Goal: Task Accomplishment & Management: Use online tool/utility

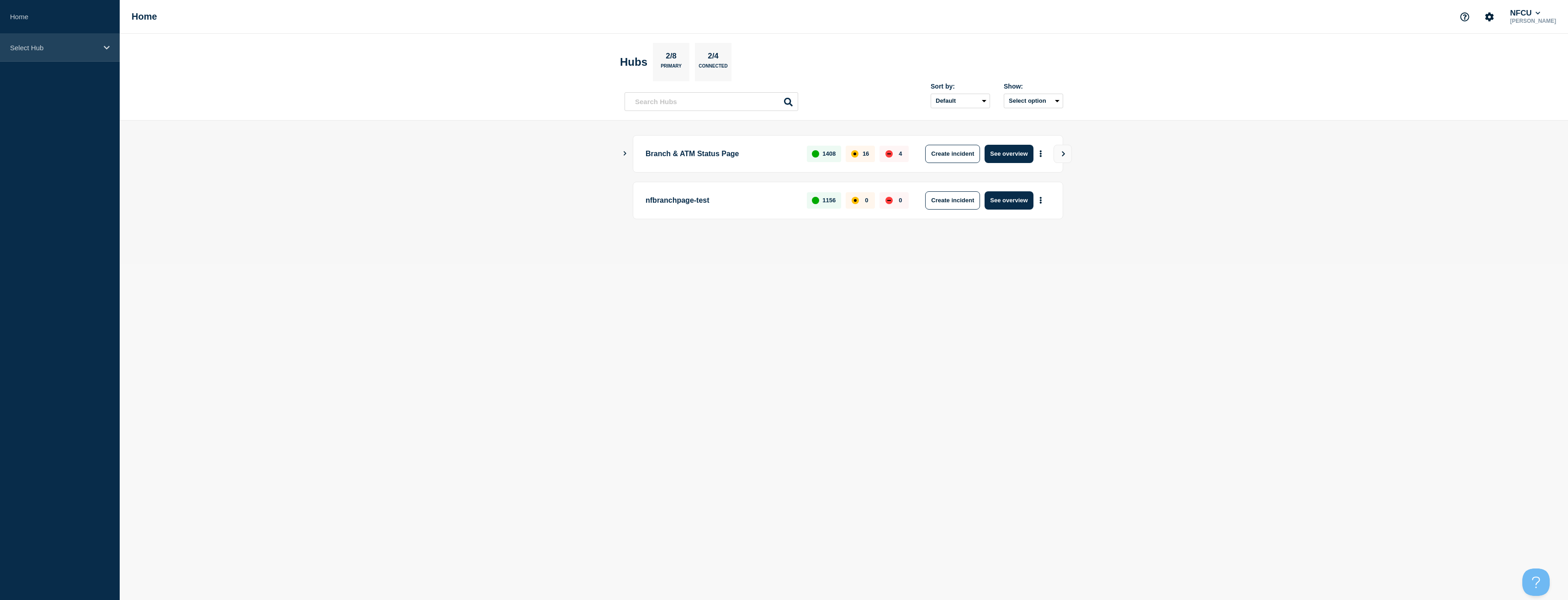
click at [38, 45] on p "Select Hub" at bounding box center [54, 47] width 88 height 8
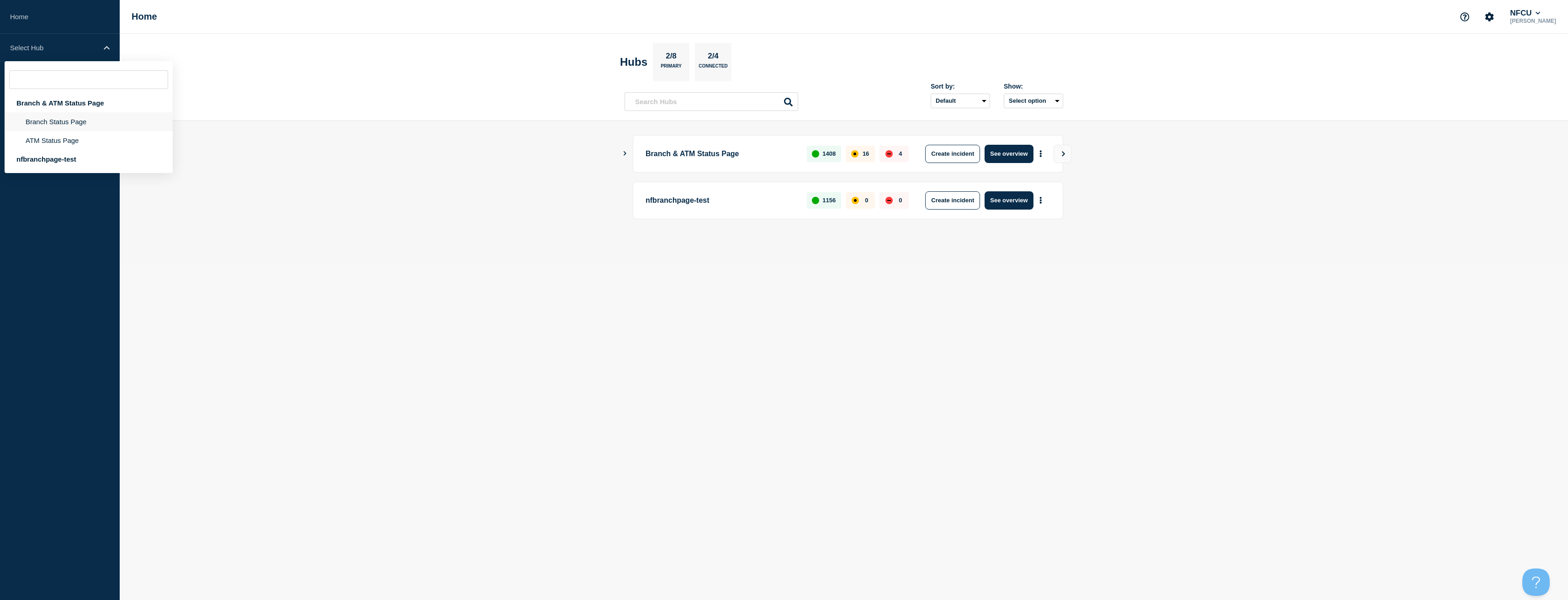
click at [47, 123] on li "Branch Status Page" at bounding box center [88, 122] width 168 height 19
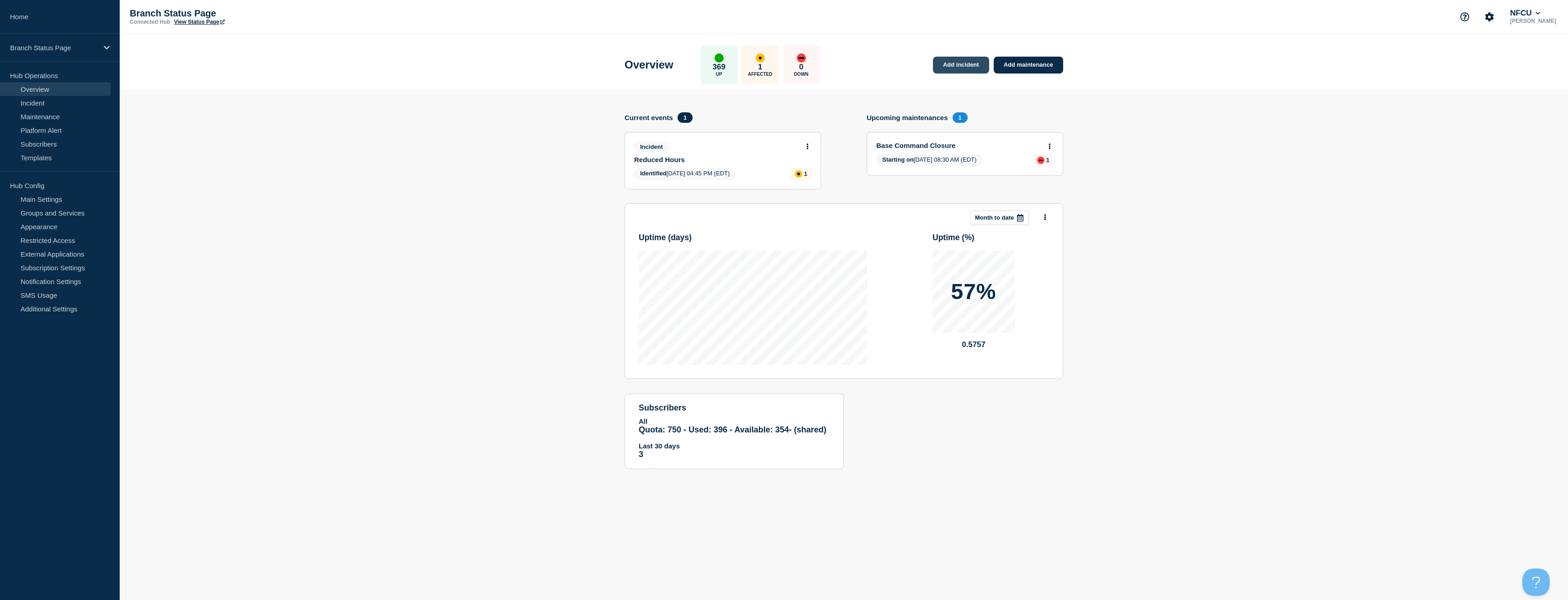
click at [960, 65] on link "Add incident" at bounding box center [961, 64] width 57 height 17
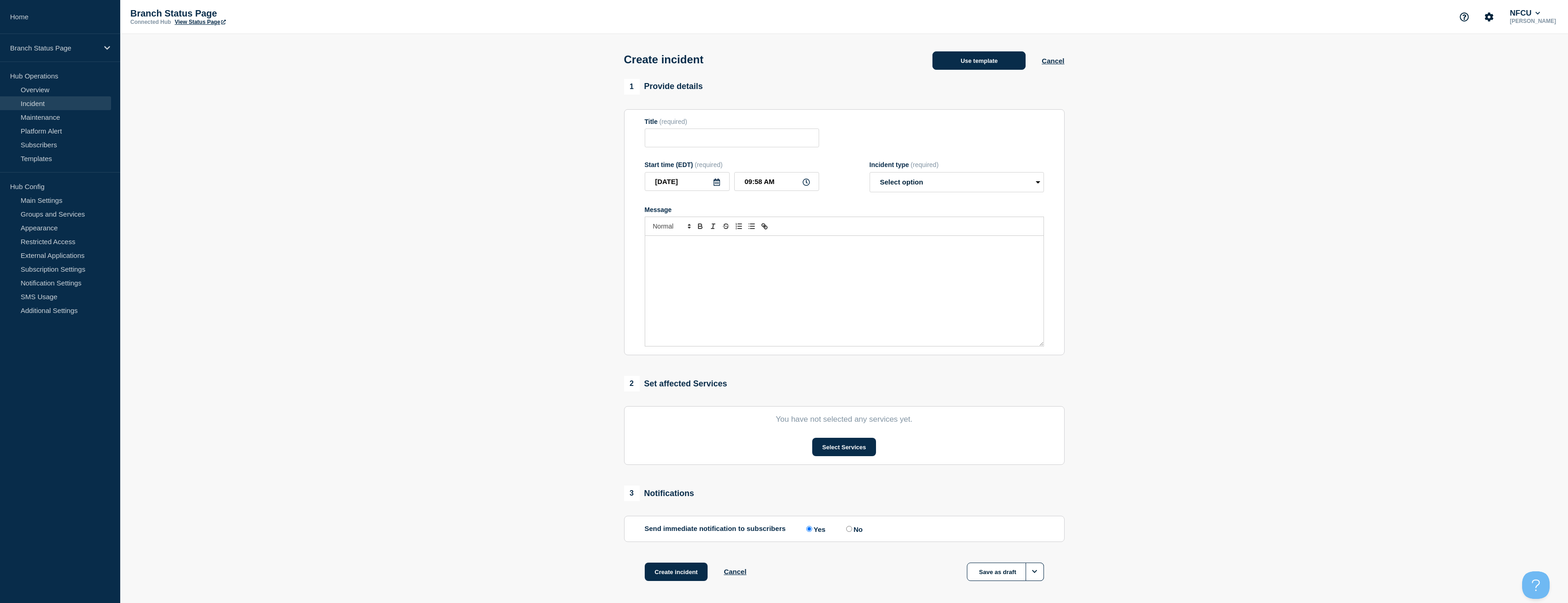
click at [984, 62] on button "Use template" at bounding box center [979, 60] width 93 height 18
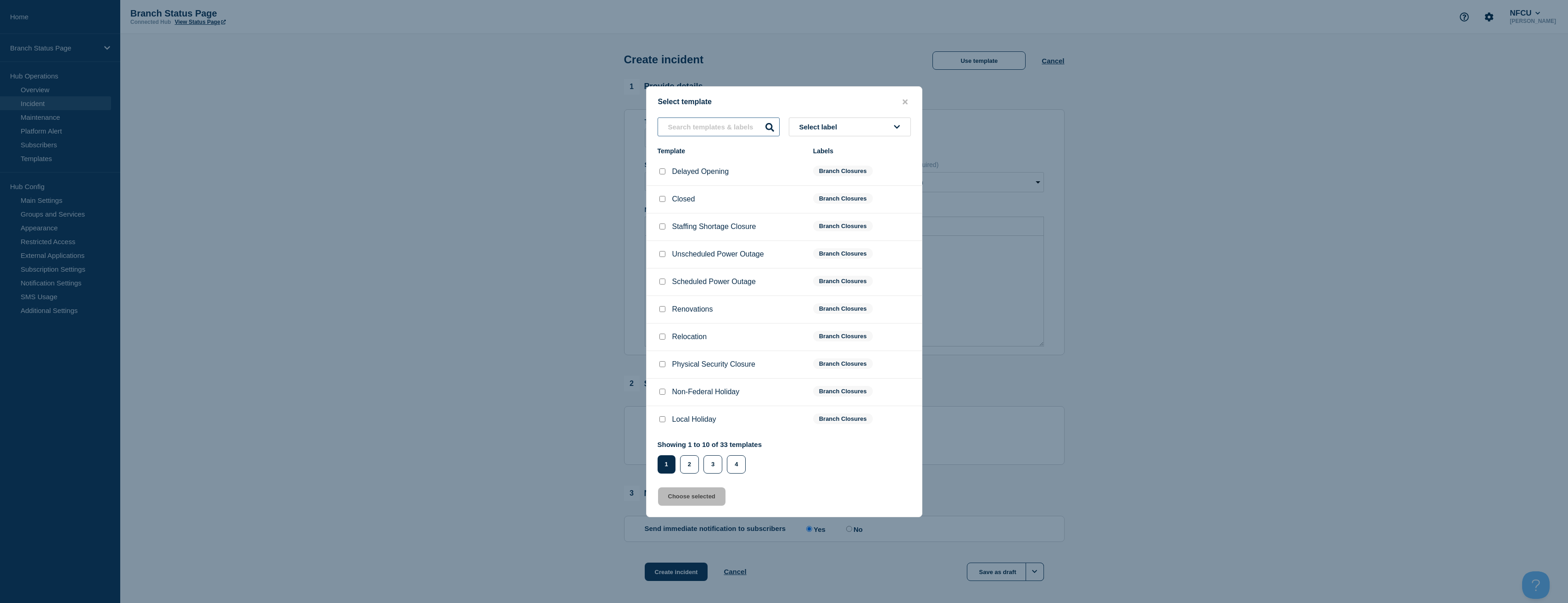
click at [716, 124] on input "text" at bounding box center [719, 127] width 122 height 19
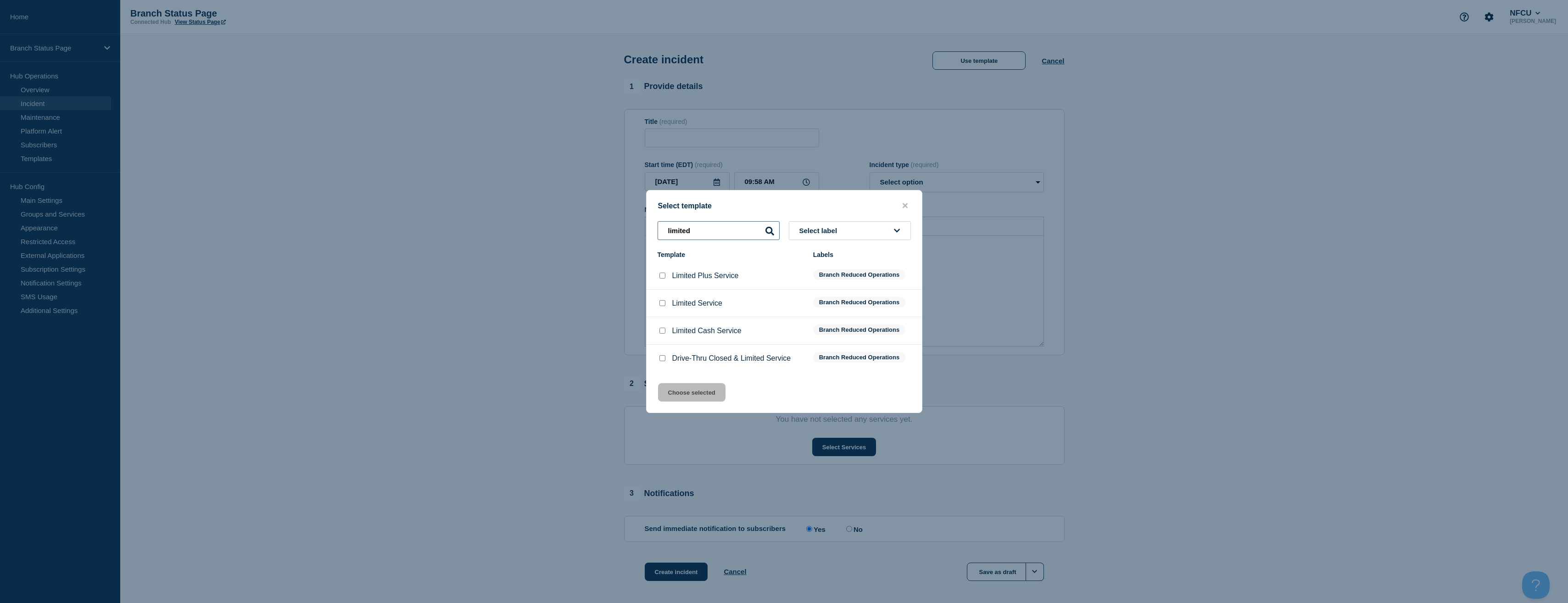
type input "limited"
click at [663, 305] on input "Limited Service checkbox" at bounding box center [662, 303] width 6 height 6
checkbox input "true"
click at [685, 400] on button "Choose selected" at bounding box center [691, 392] width 67 height 18
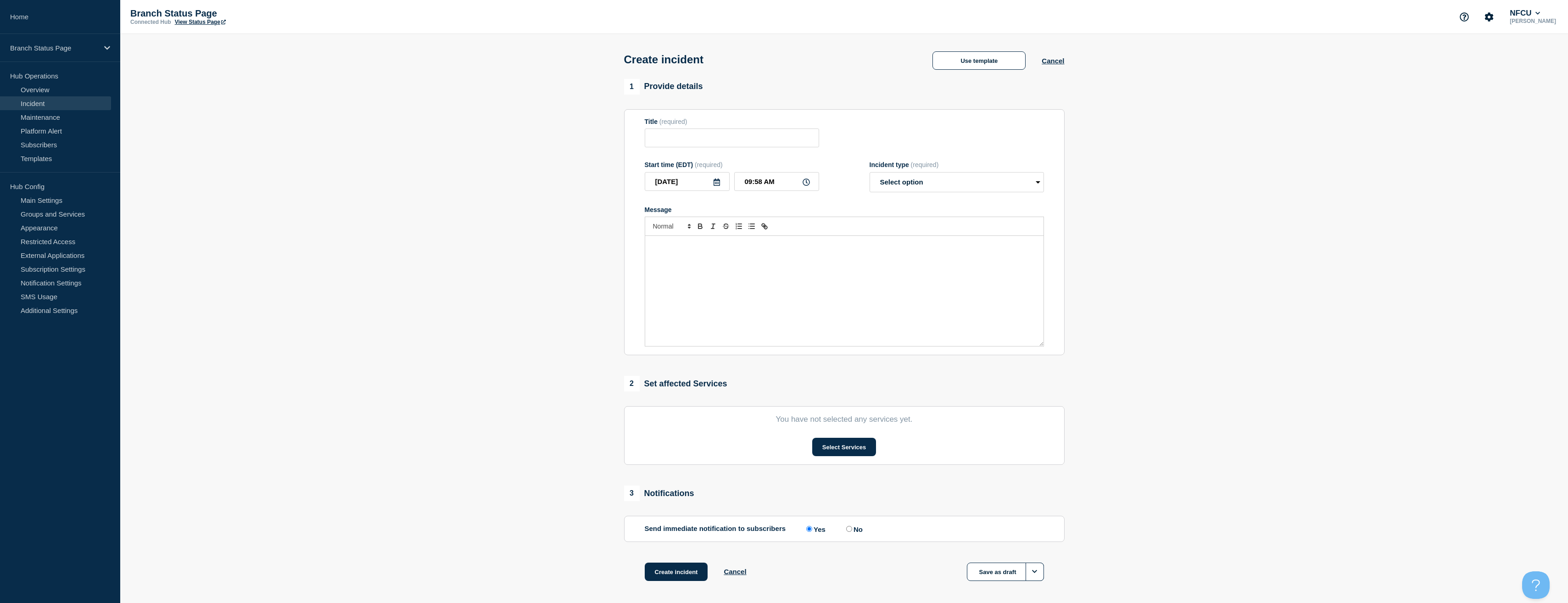
type input "Limited Service"
select select "identified"
click at [762, 183] on input "09:58 AM" at bounding box center [777, 182] width 85 height 19
type input "09:49 AM"
click at [862, 447] on button "Select Services" at bounding box center [844, 447] width 64 height 18
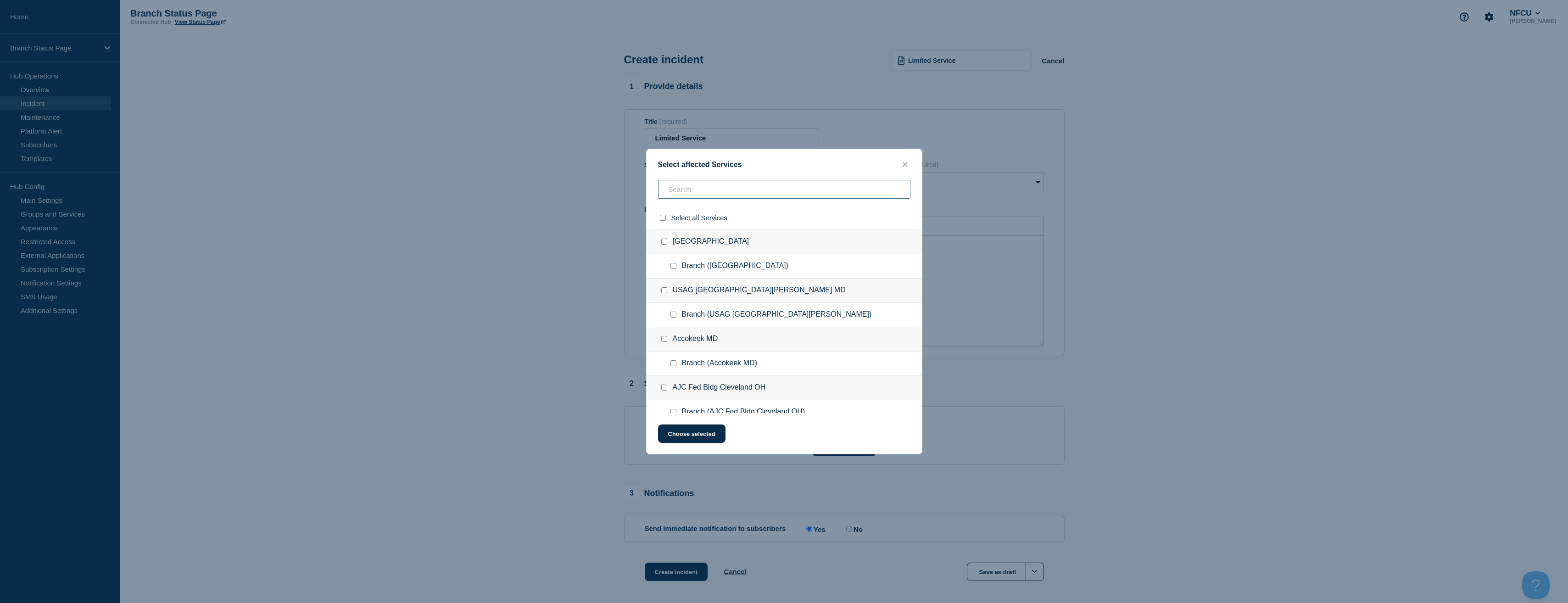
drag, startPoint x: 695, startPoint y: 186, endPoint x: 683, endPoint y: 187, distance: 12.0
click at [694, 187] on input "text" at bounding box center [784, 190] width 252 height 19
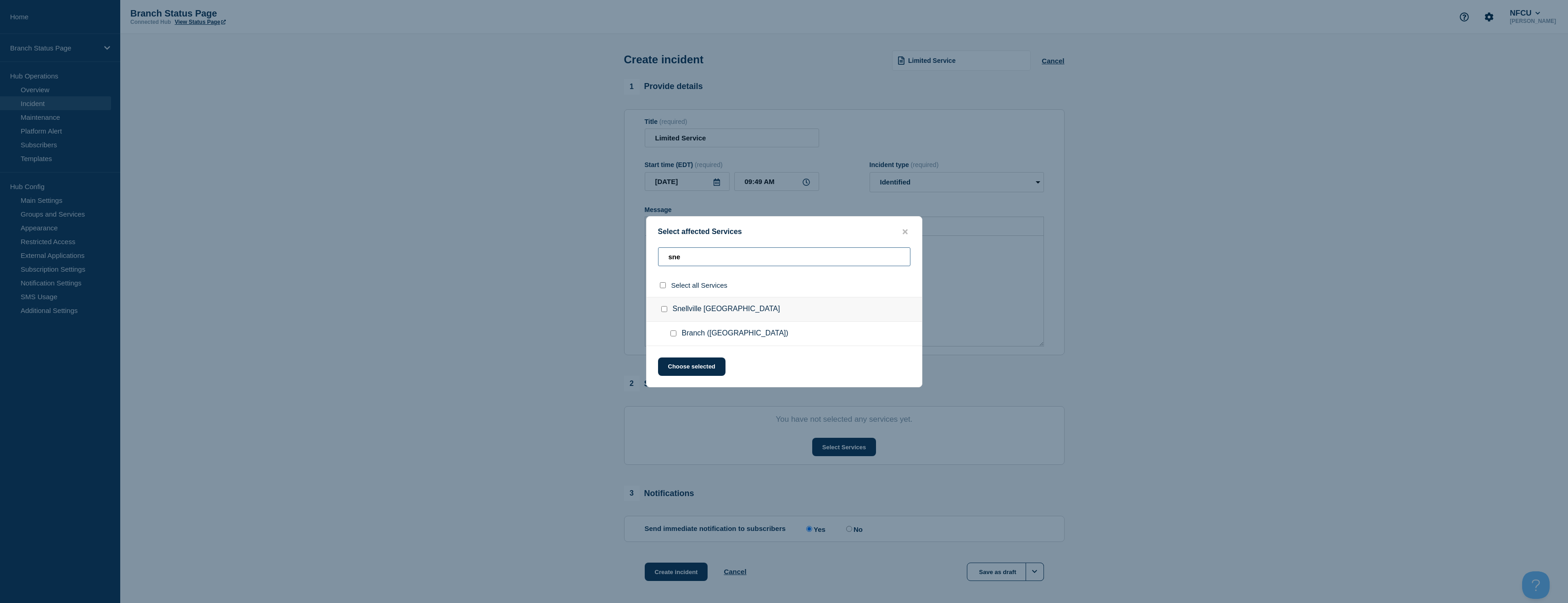
type input "sne"
click at [673, 332] on input "Branch (Snellville GA) checkbox" at bounding box center [673, 333] width 6 height 6
checkbox input "true"
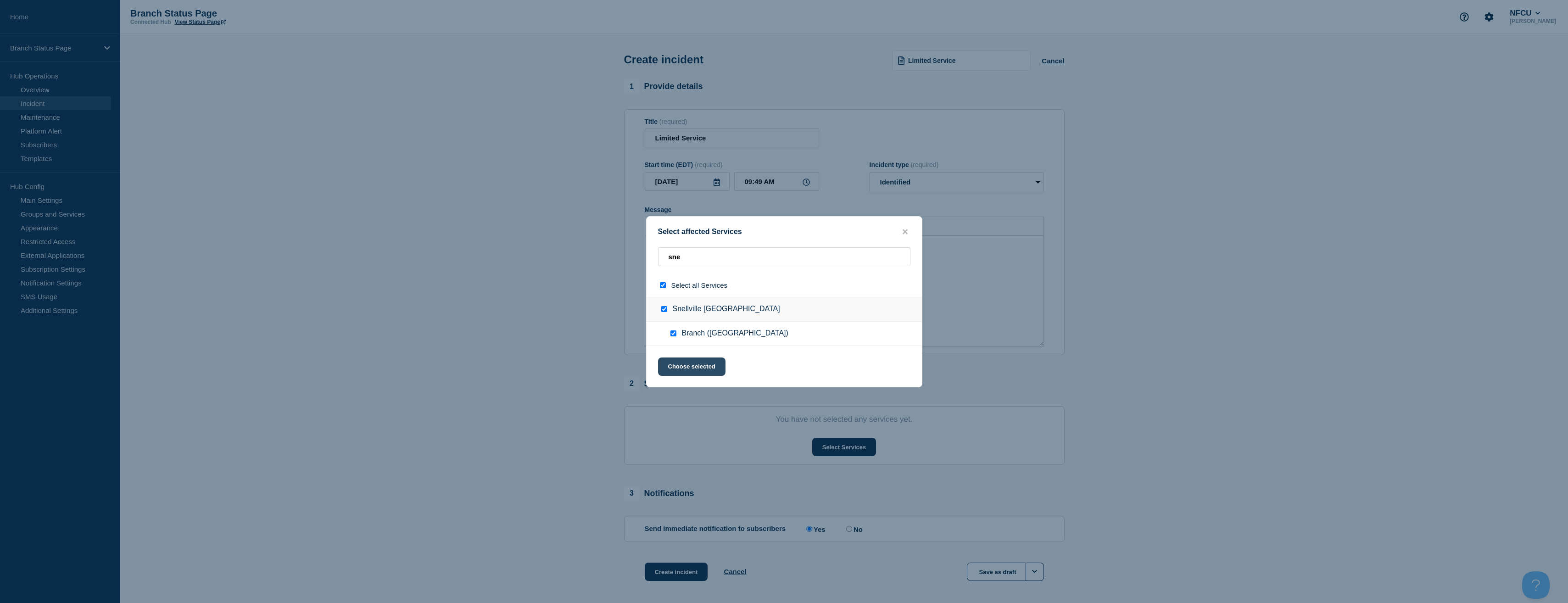
click at [692, 371] on button "Choose selected" at bounding box center [691, 366] width 67 height 18
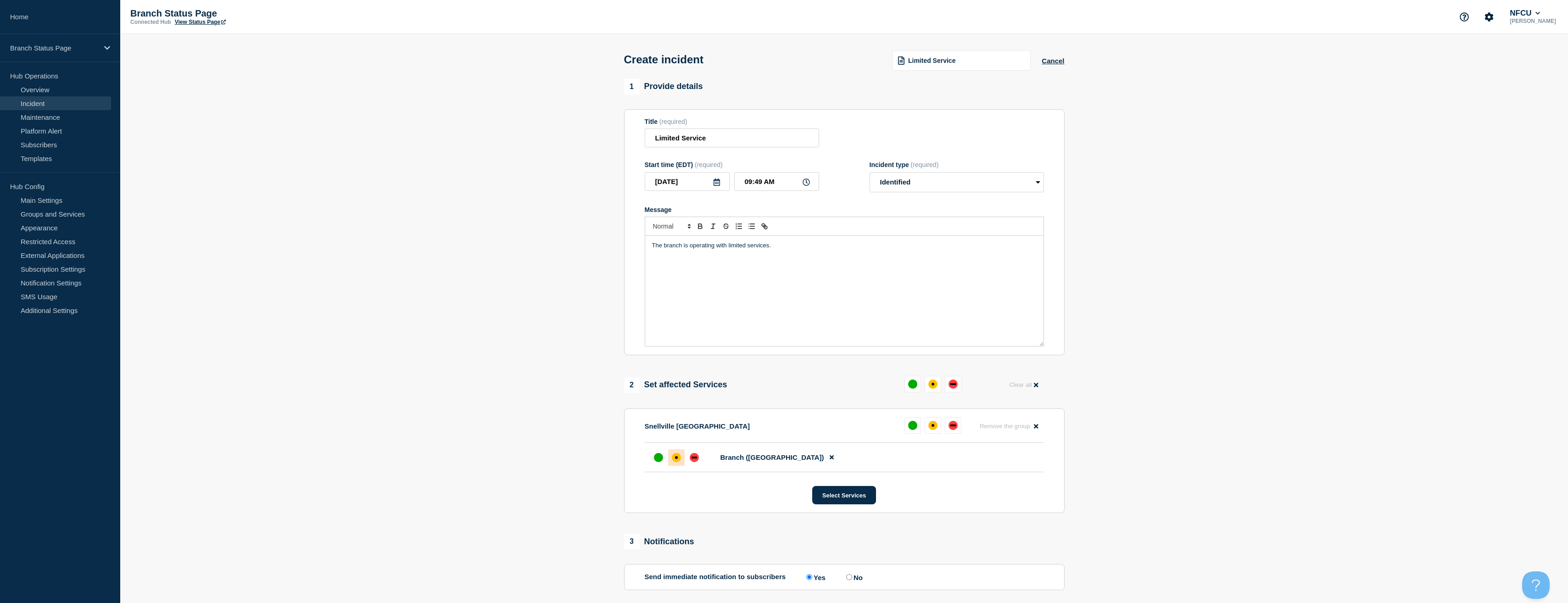
click at [673, 457] on div "affected" at bounding box center [676, 458] width 10 height 10
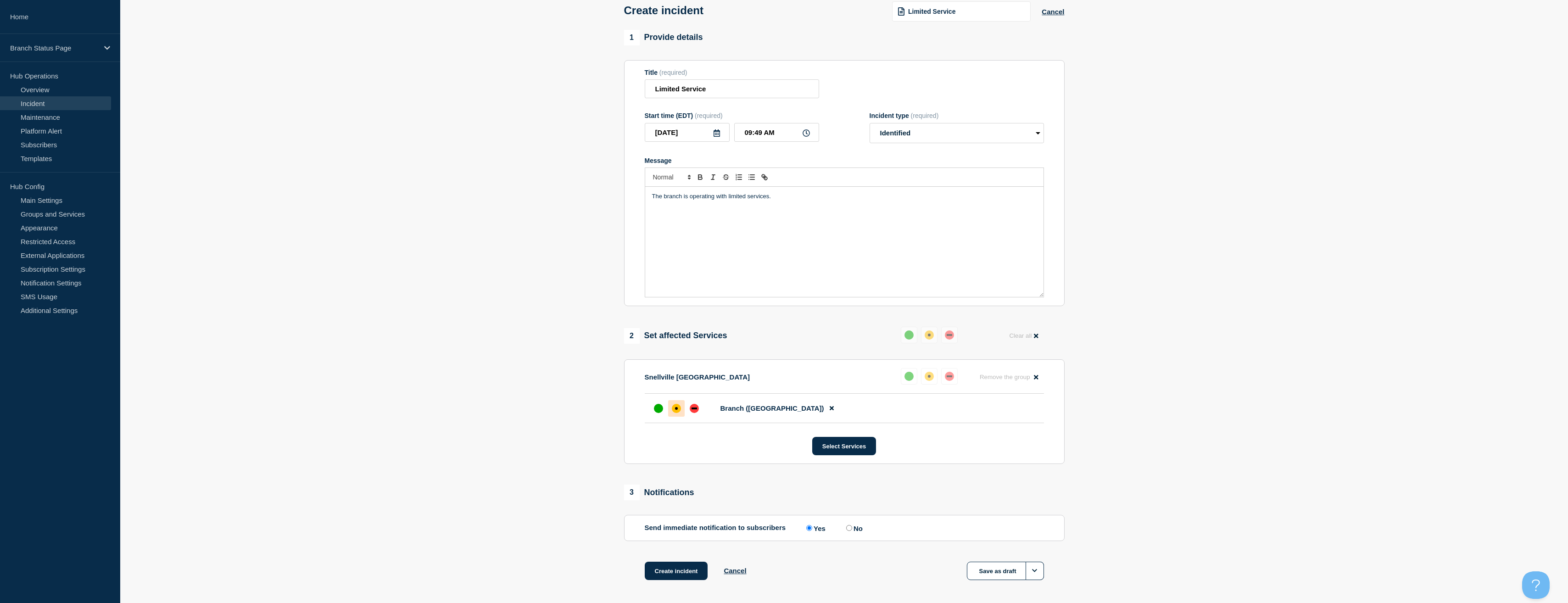
scroll to position [88, 0]
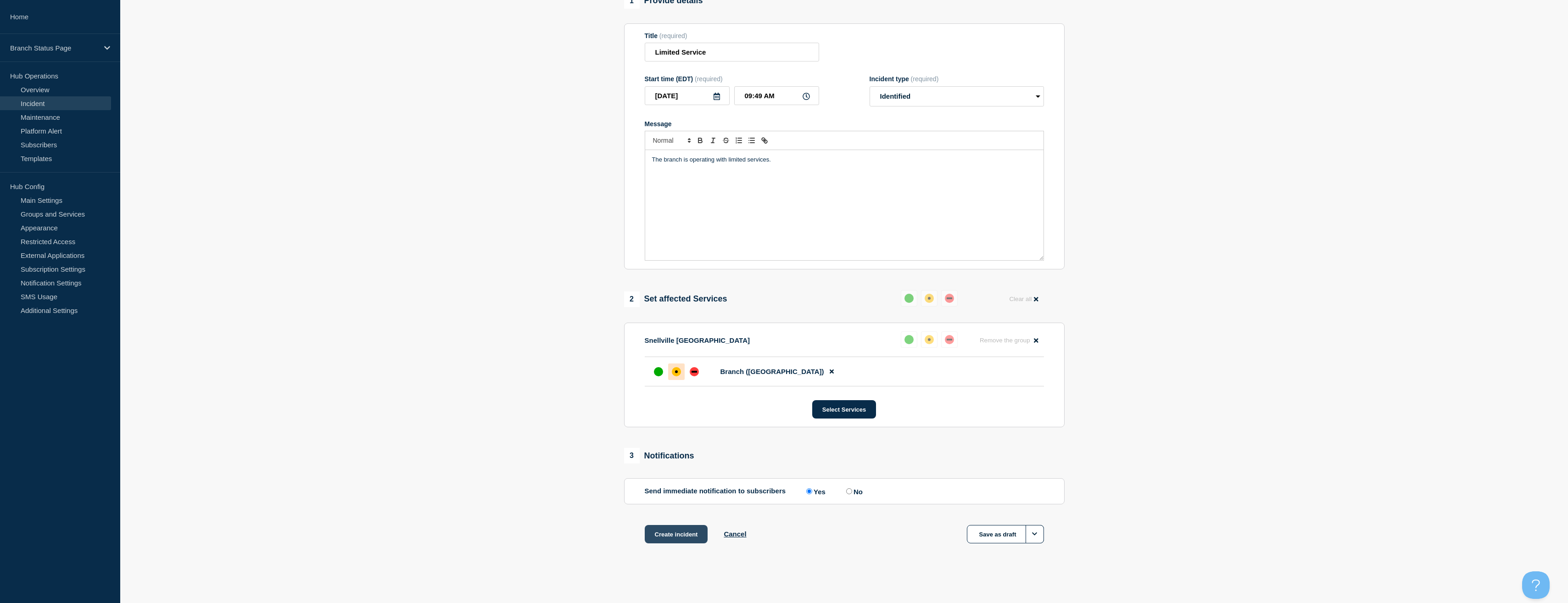
click at [688, 531] on button "Create incident" at bounding box center [676, 534] width 64 height 18
